Goal: Information Seeking & Learning: Learn about a topic

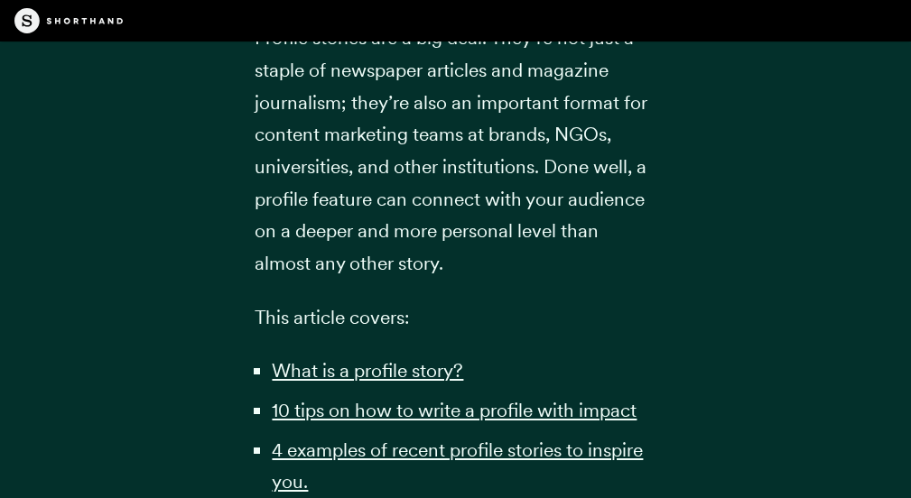
scroll to position [903, 0]
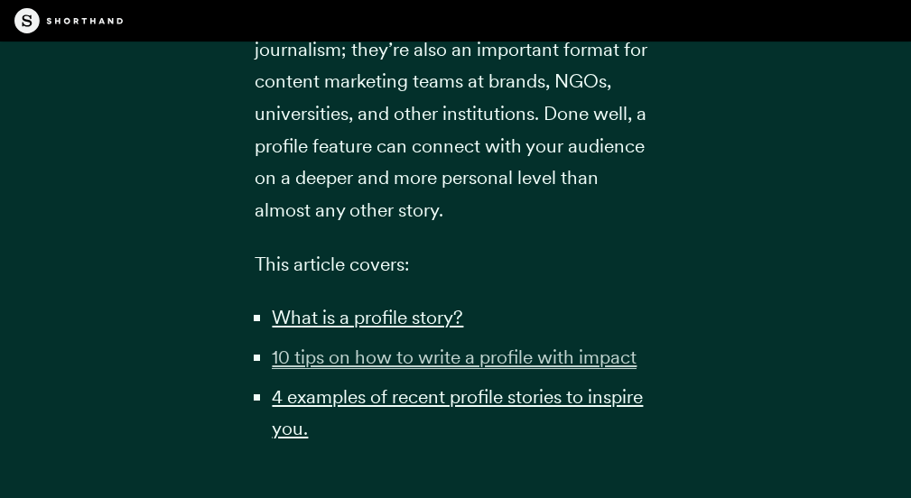
click at [402, 360] on u "10 tips on how to write a profile with impact" at bounding box center [454, 357] width 365 height 23
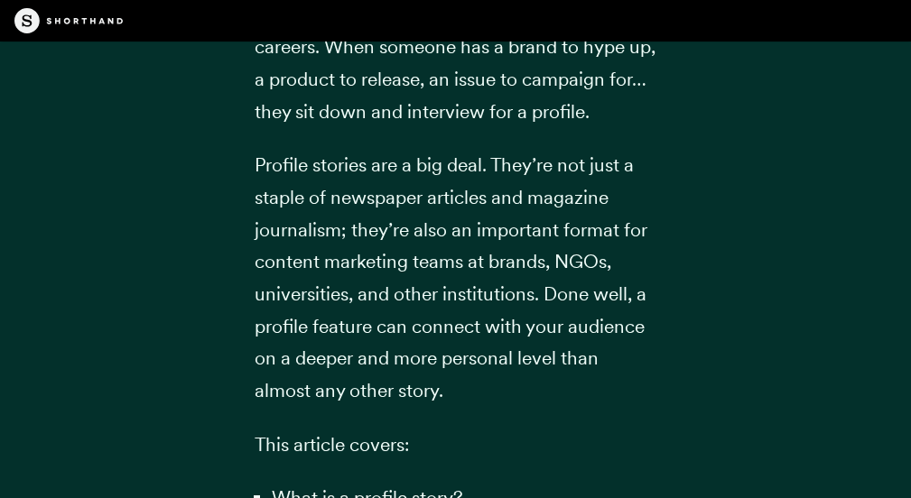
scroll to position [903, 0]
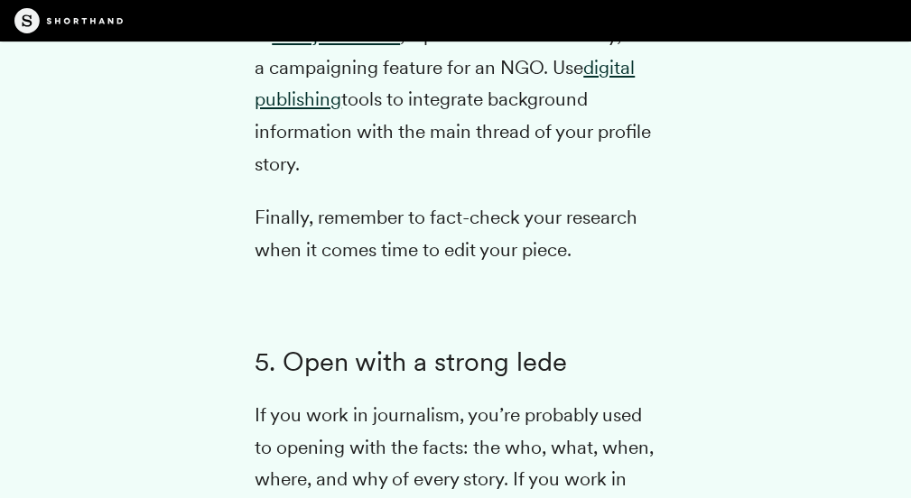
scroll to position [6811, 0]
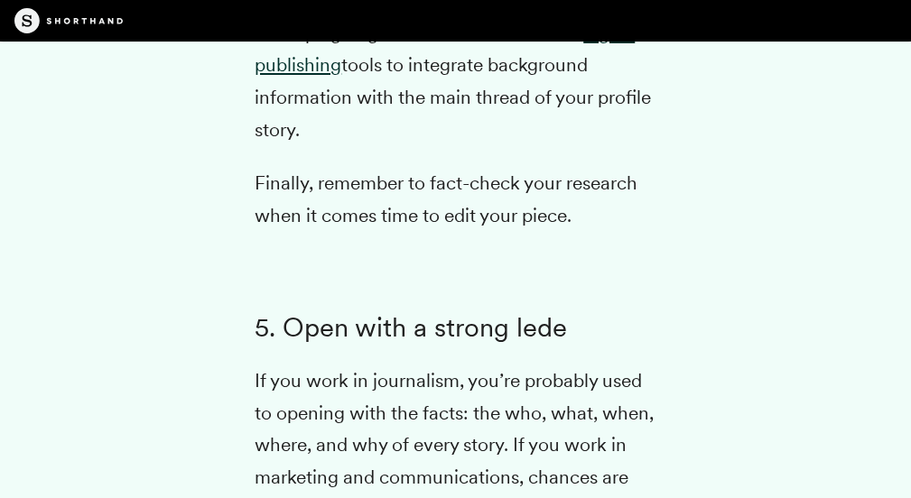
click at [98, 14] on img at bounding box center [68, 20] width 108 height 25
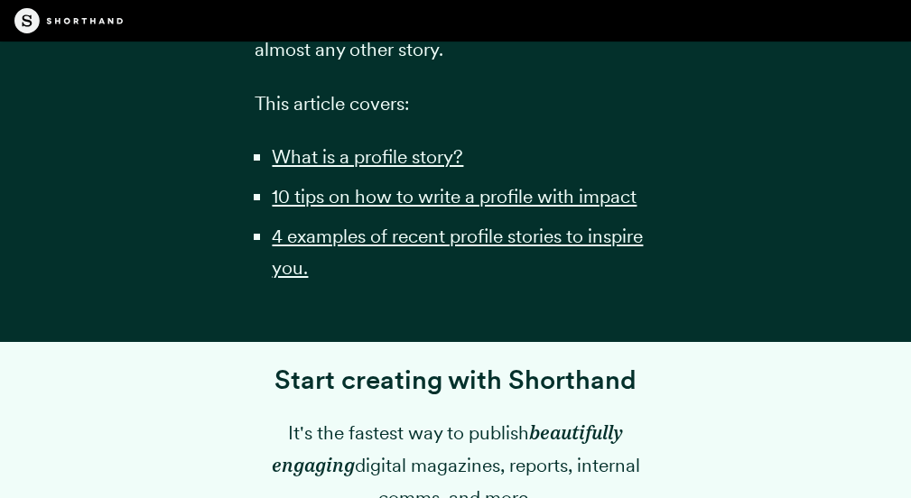
scroll to position [1149, 0]
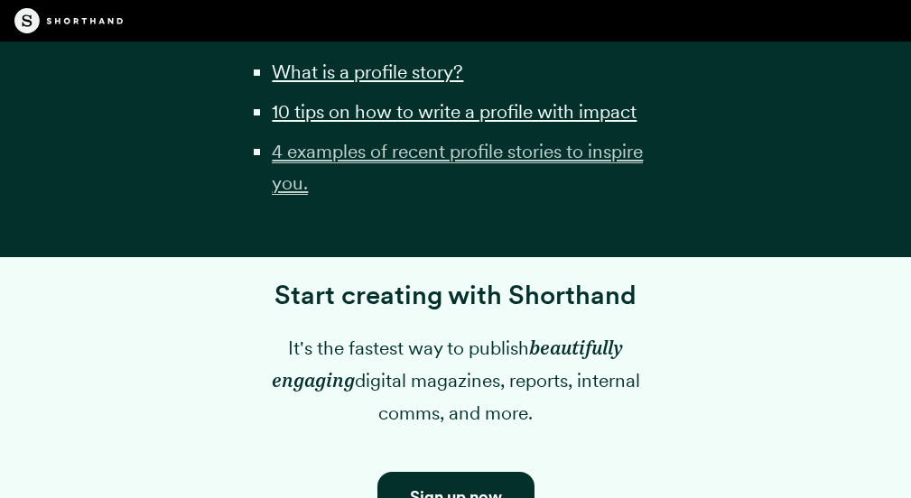
click at [422, 153] on u "4 examples of recent profile stories to inspire you." at bounding box center [457, 167] width 371 height 55
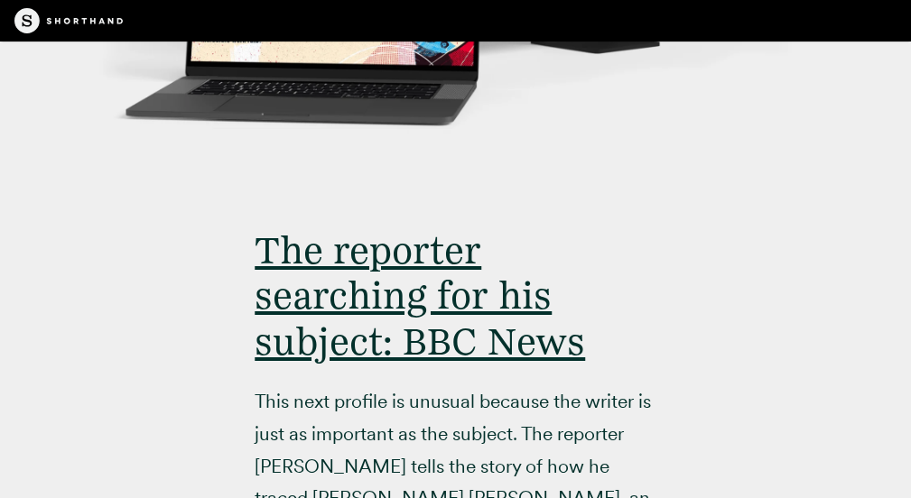
scroll to position [12822, 0]
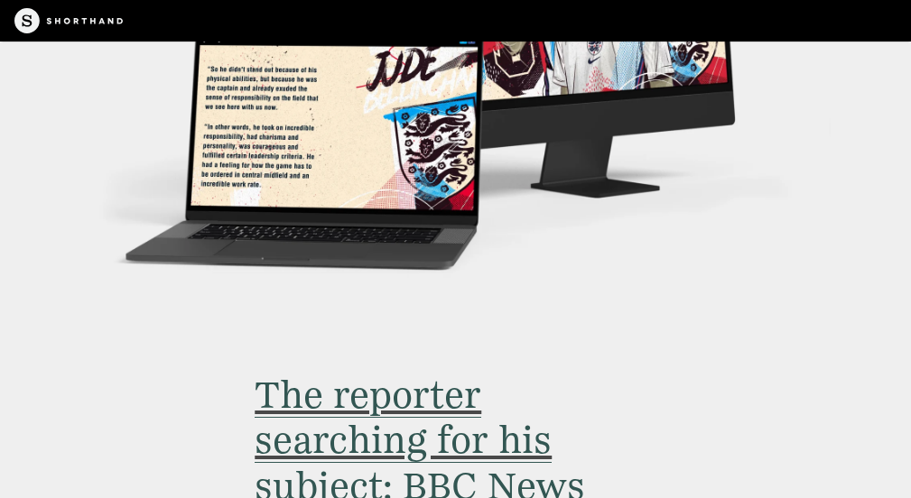
click at [340, 372] on span "The reporter searching for his subject: BBC News" at bounding box center [420, 440] width 331 height 137
